Goal: Use online tool/utility: Utilize a website feature to perform a specific function

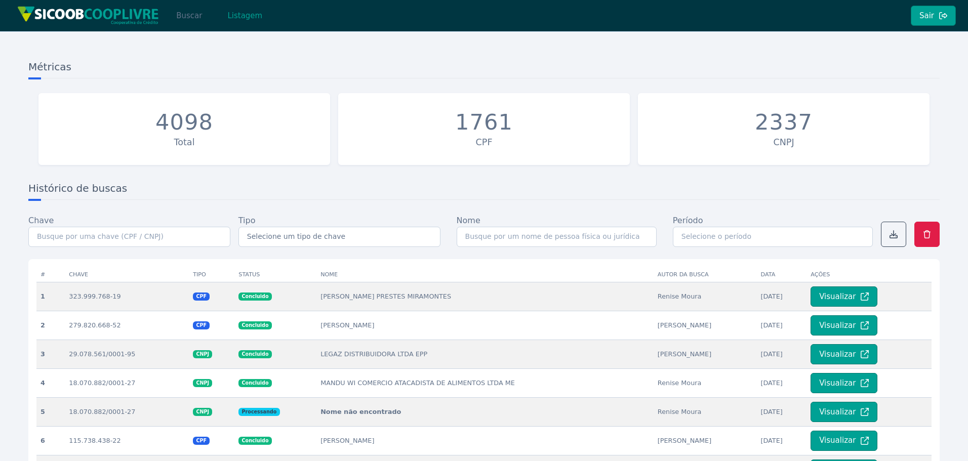
click at [193, 17] on button "Buscar" at bounding box center [189, 16] width 43 height 20
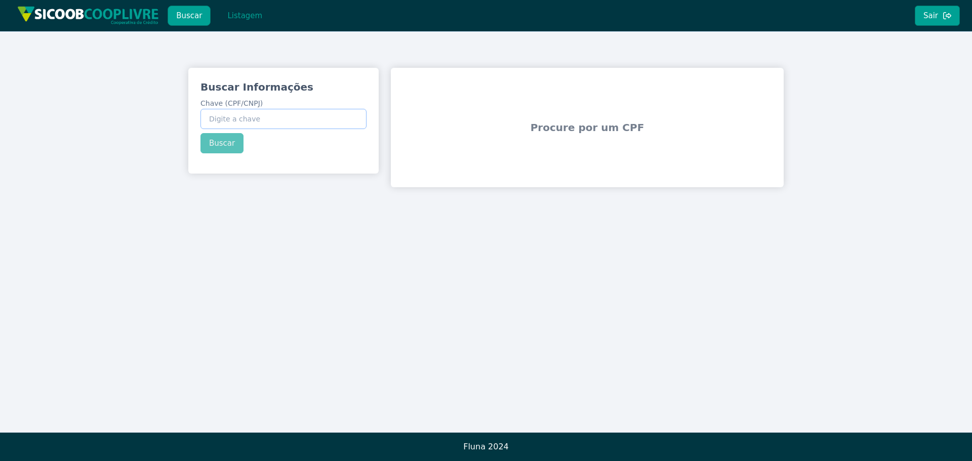
click at [252, 125] on input "Chave (CPF/CNPJ)" at bounding box center [283, 119] width 166 height 20
paste input "397.347.838-40"
type input "397.347.838-40"
click at [223, 141] on div "Buscar Informações Chave (CPF/CNPJ) 397.347.838-40 Buscar" at bounding box center [283, 117] width 190 height 98
click at [222, 144] on button "Buscar" at bounding box center [221, 143] width 43 height 20
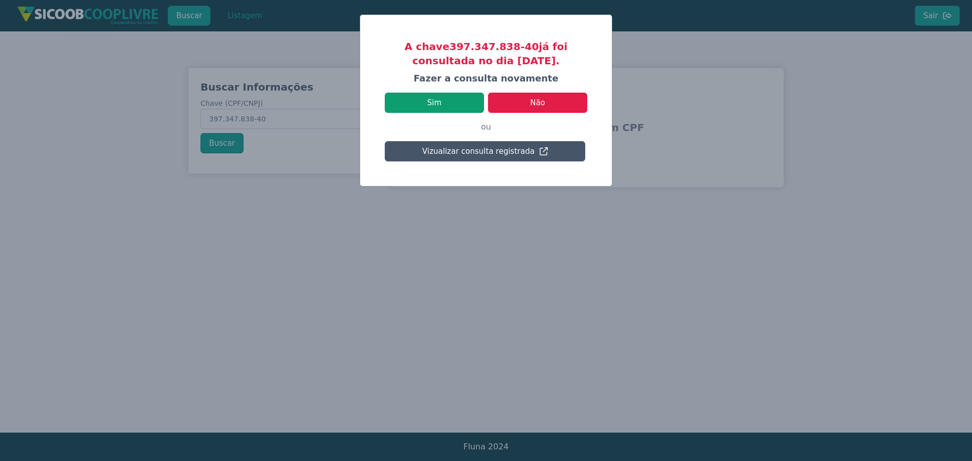
click at [427, 99] on button "Sim" at bounding box center [434, 103] width 99 height 20
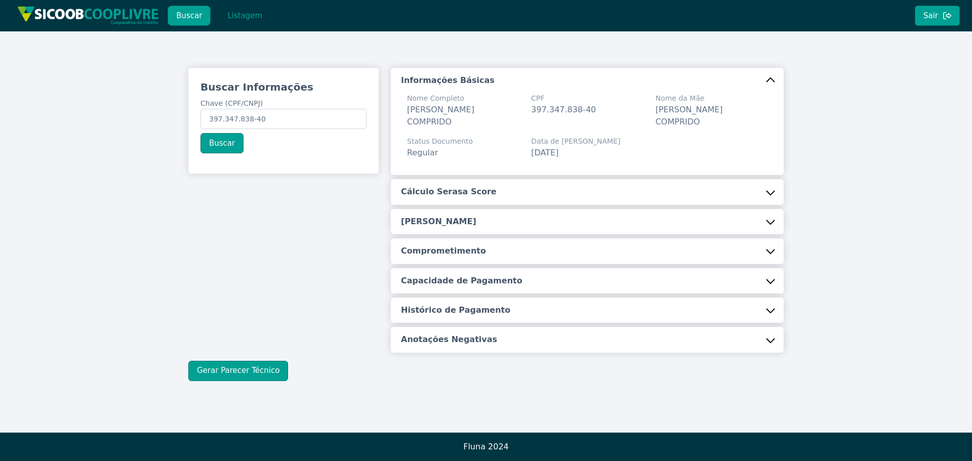
drag, startPoint x: 749, startPoint y: 21, endPoint x: 691, endPoint y: 130, distance: 124.1
click at [749, 21] on div "Buscar Listagem Sair" at bounding box center [486, 15] width 972 height 31
click at [257, 368] on button "Gerar Parecer Técnico" at bounding box center [238, 371] width 100 height 20
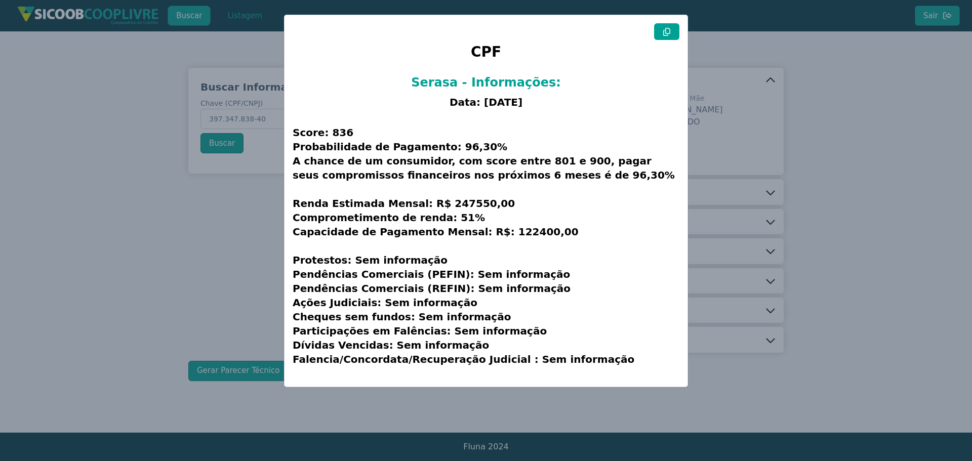
click at [666, 30] on icon at bounding box center [666, 32] width 7 height 8
